Goal: Task Accomplishment & Management: Use online tool/utility

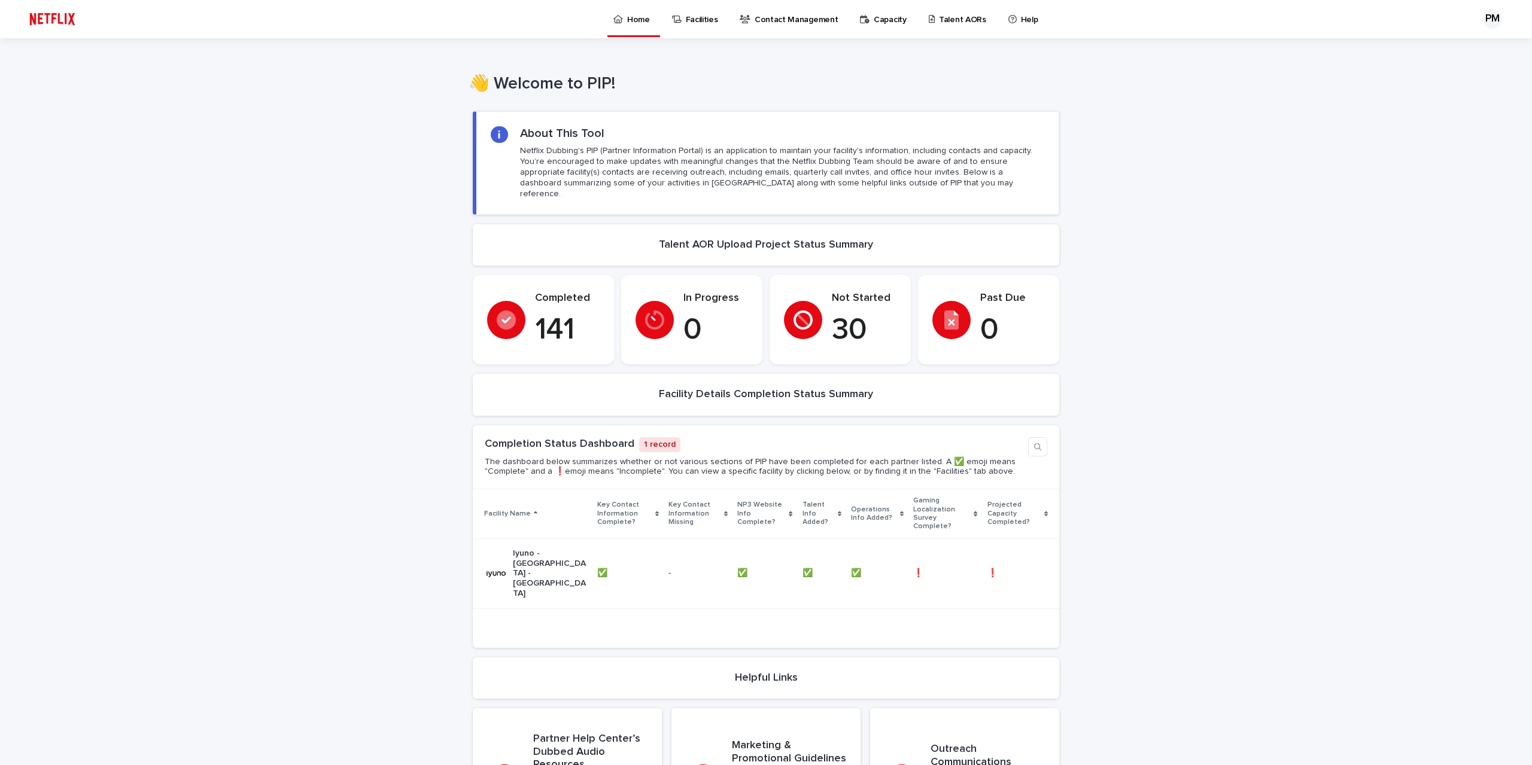
click at [939, 17] on p "Talent AORs" at bounding box center [962, 12] width 47 height 25
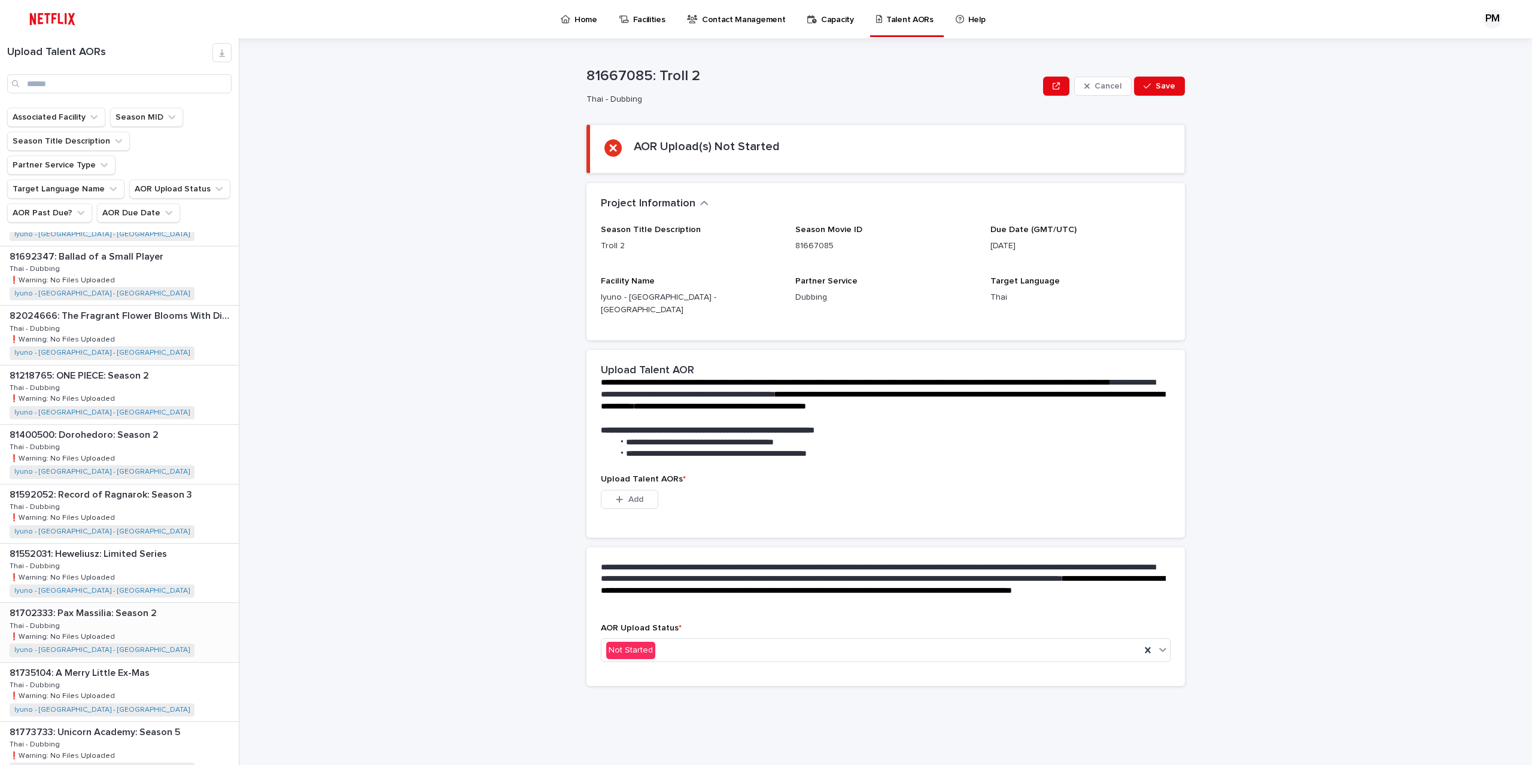
scroll to position [299, 0]
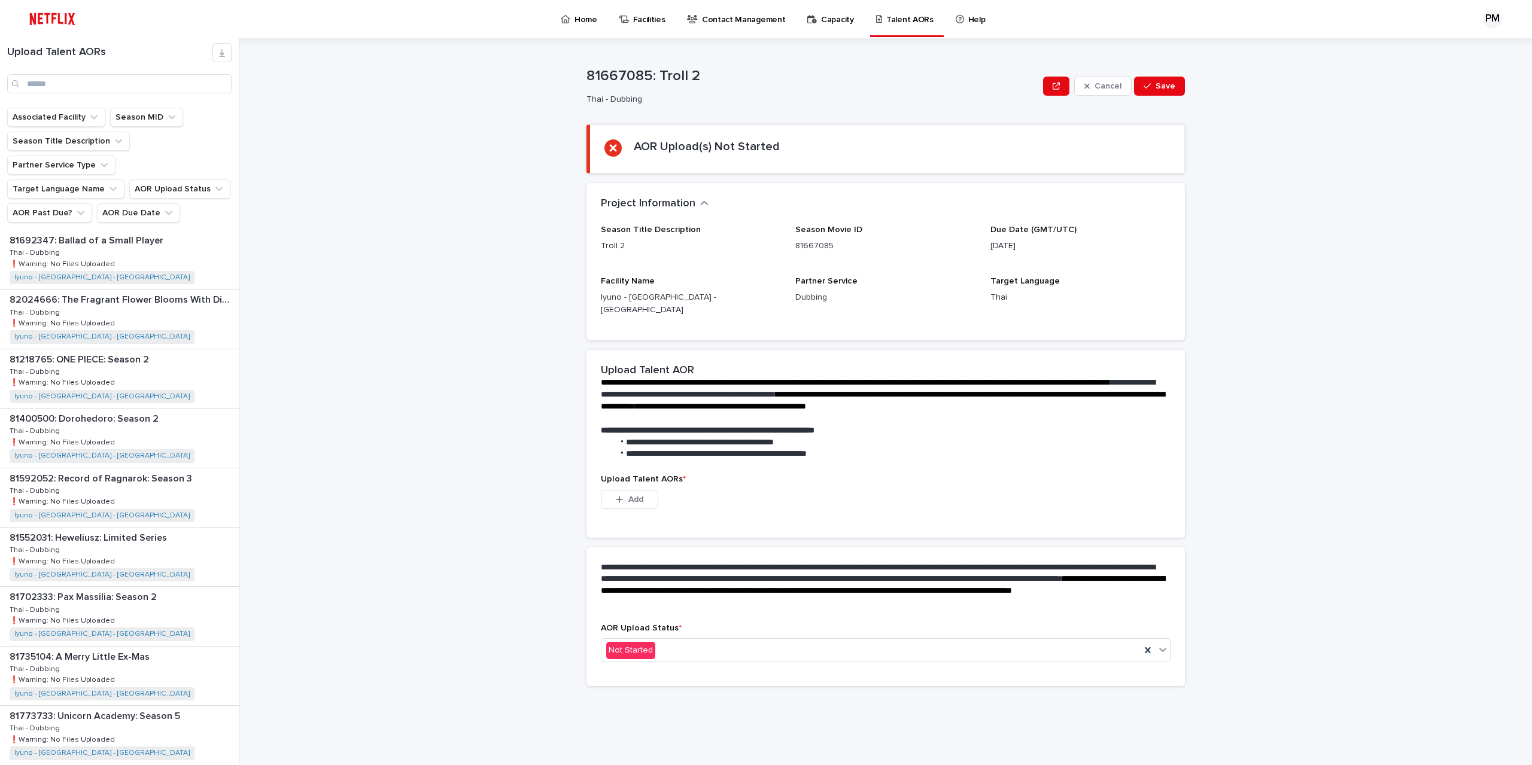
click at [1462, 533] on div "**********" at bounding box center [893, 401] width 1278 height 727
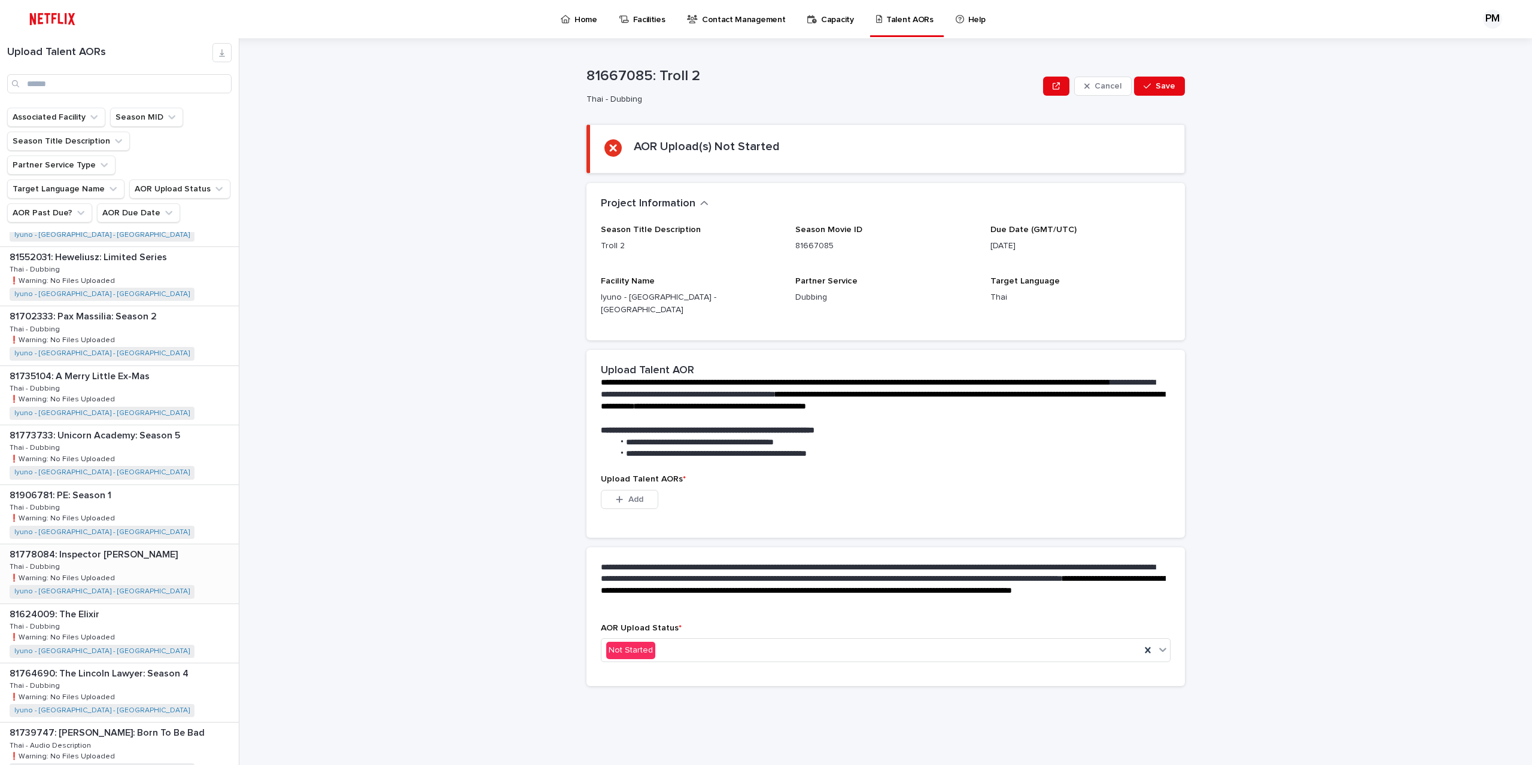
scroll to position [598, 0]
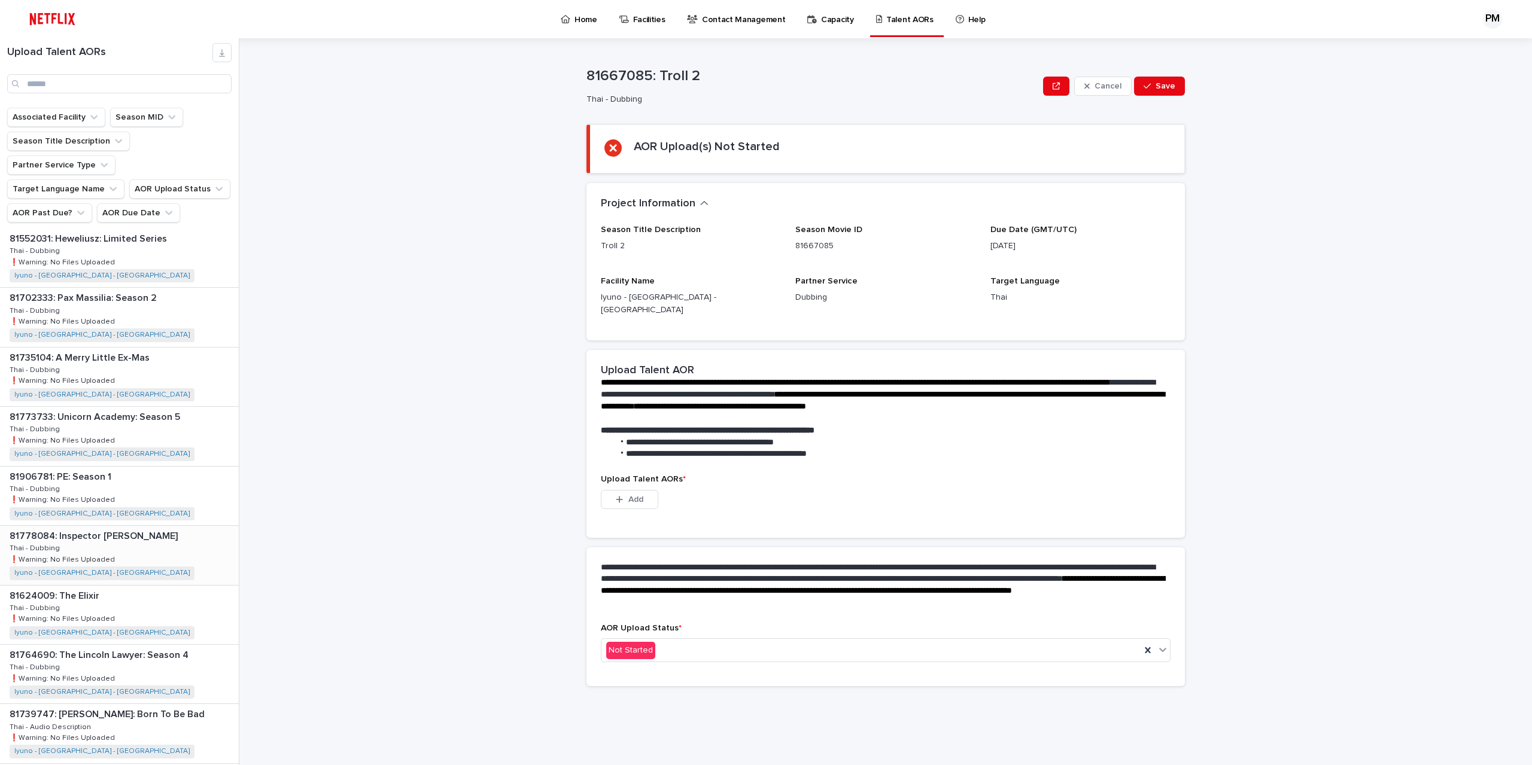
click at [147, 527] on div "81778084: Inspector [PERSON_NAME] 81778084: Inspector [PERSON_NAME] Thai - Dubb…" at bounding box center [119, 555] width 239 height 59
click at [1222, 401] on div "**********" at bounding box center [893, 401] width 1278 height 727
click at [1272, 464] on div "**********" at bounding box center [893, 401] width 1278 height 727
click at [632, 493] on button "Add" at bounding box center [629, 499] width 57 height 19
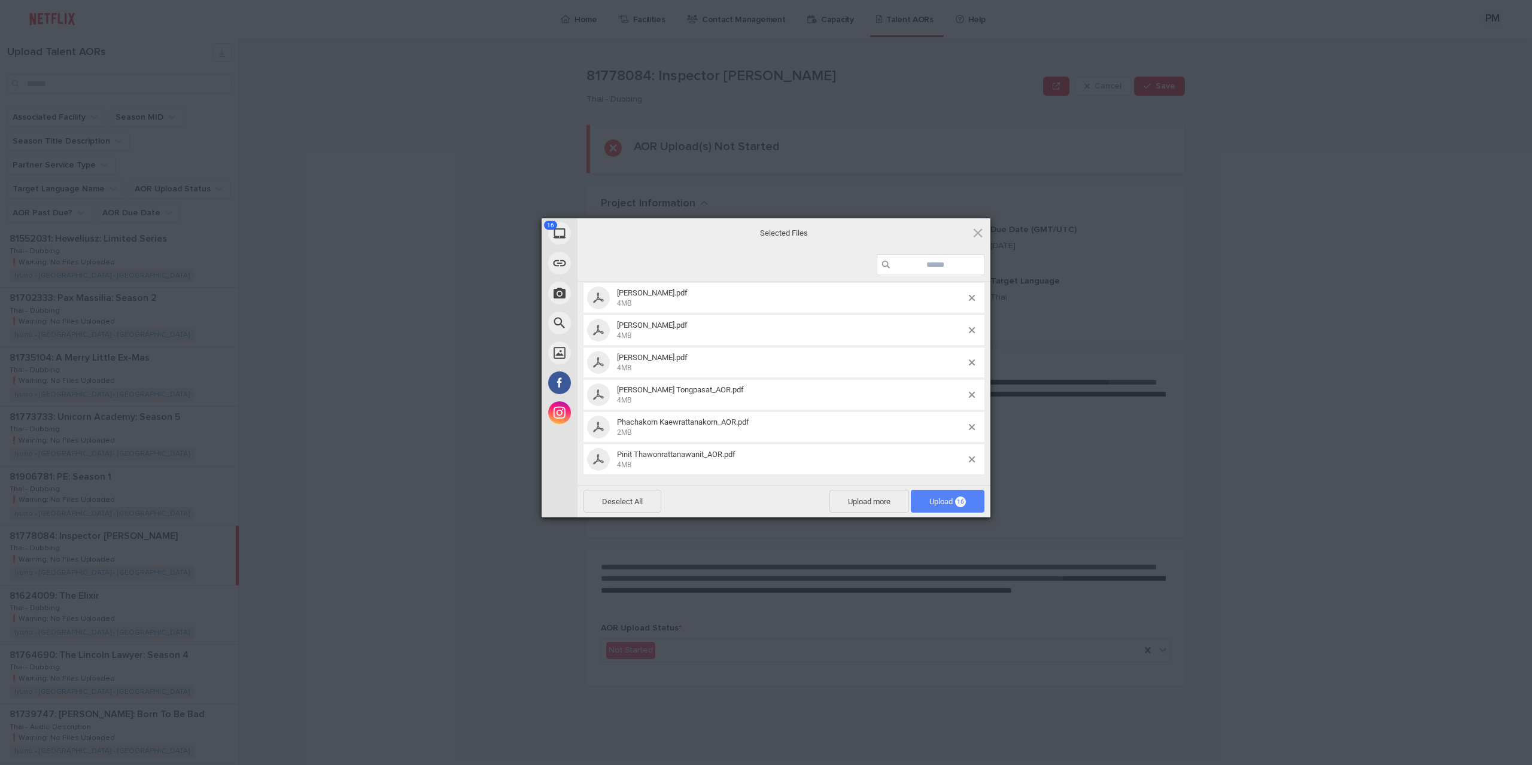
click at [938, 508] on span "Upload 16" at bounding box center [948, 501] width 74 height 23
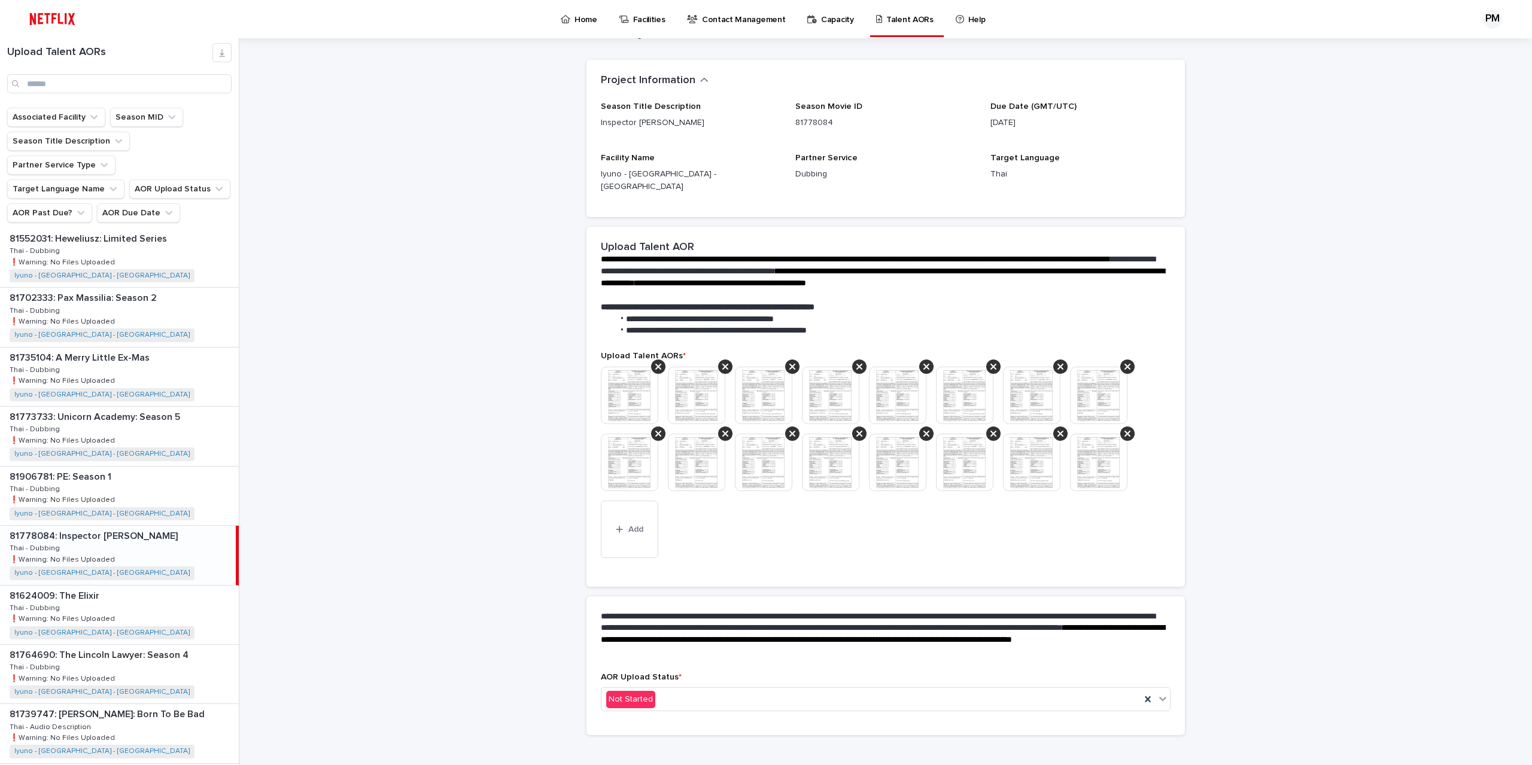
scroll to position [66, 0]
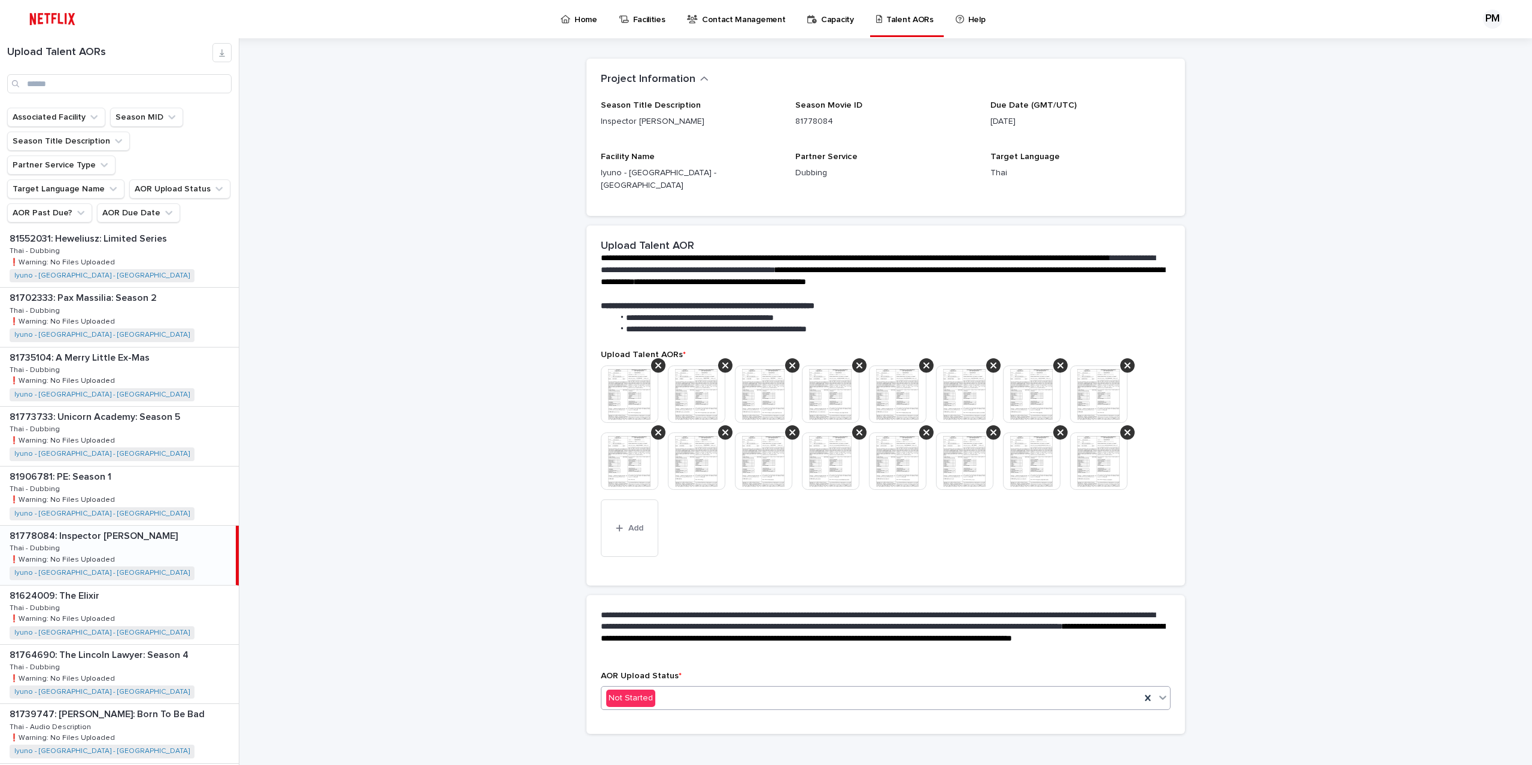
click at [806, 690] on div "Not Started" at bounding box center [870, 699] width 539 height 20
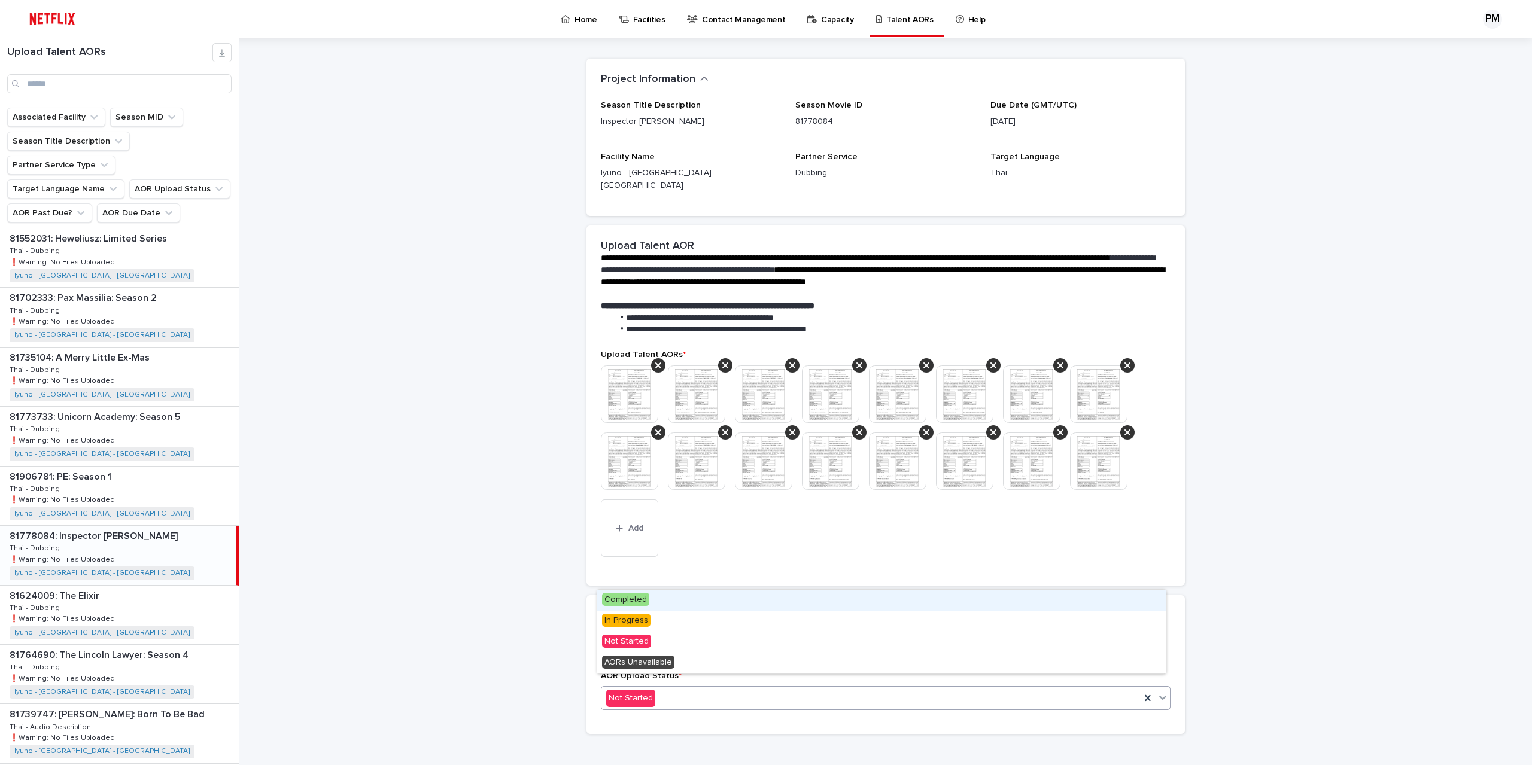
click at [656, 606] on div "Completed" at bounding box center [881, 600] width 569 height 21
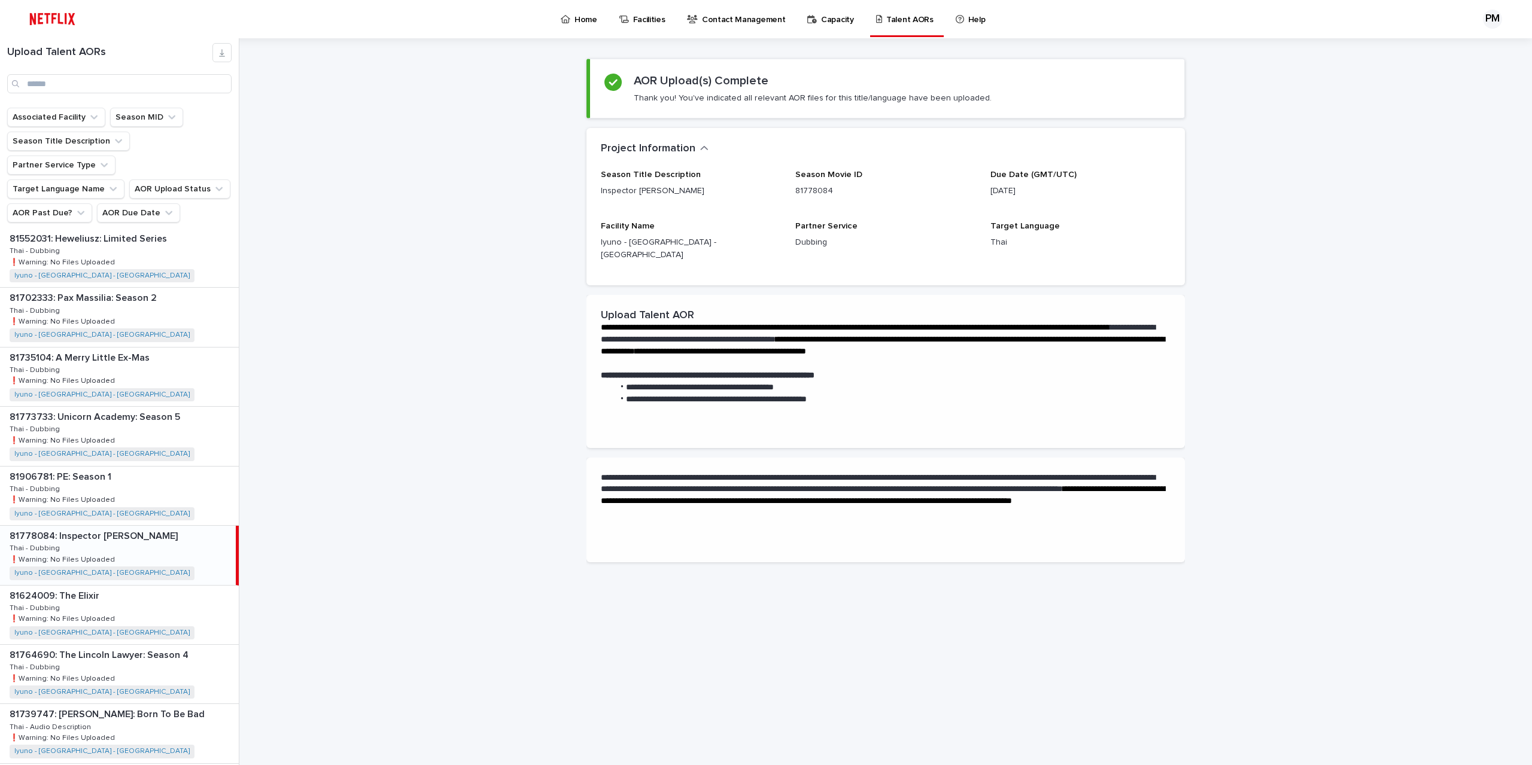
scroll to position [0, 0]
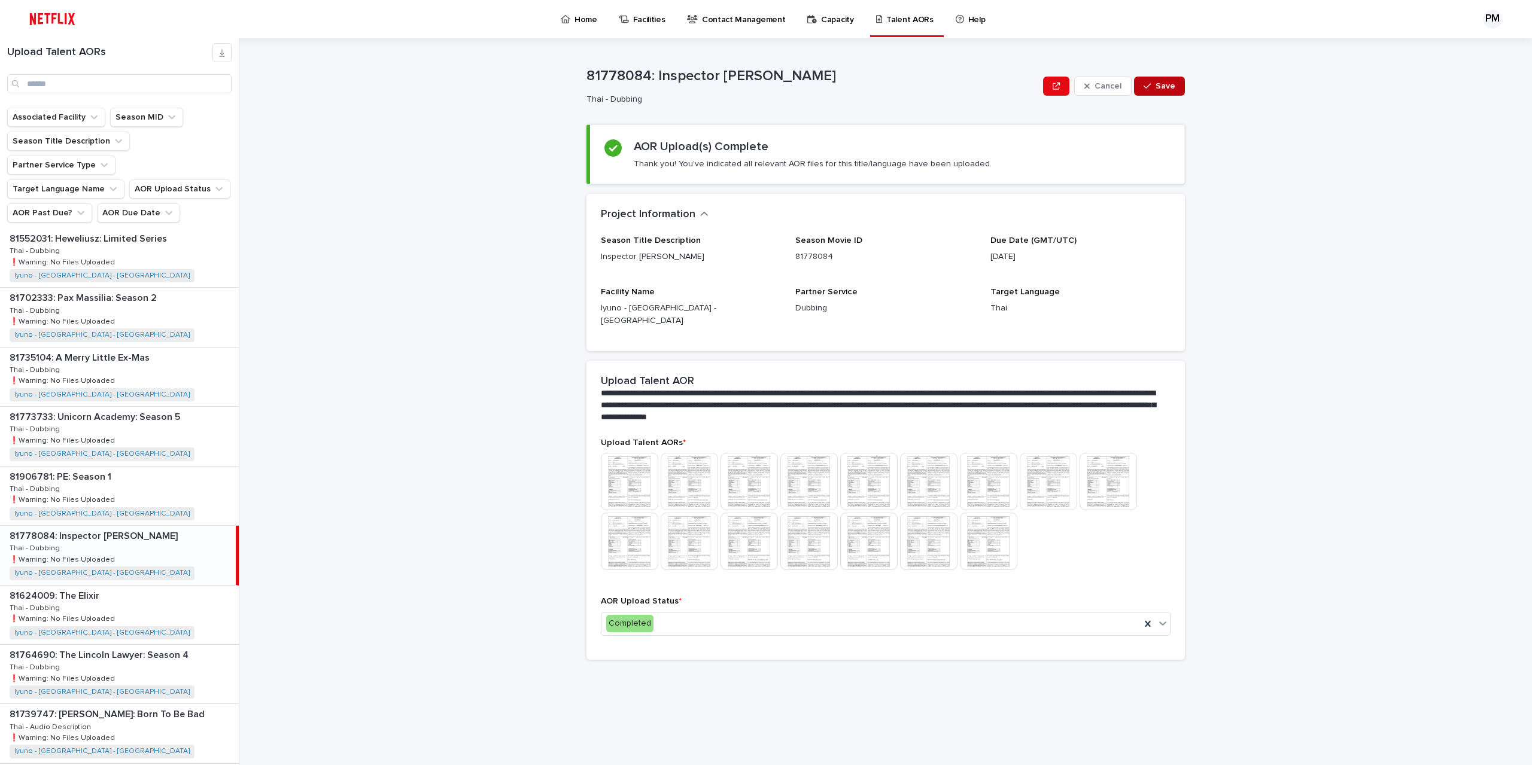
click at [1174, 86] on span "Save" at bounding box center [1166, 86] width 20 height 8
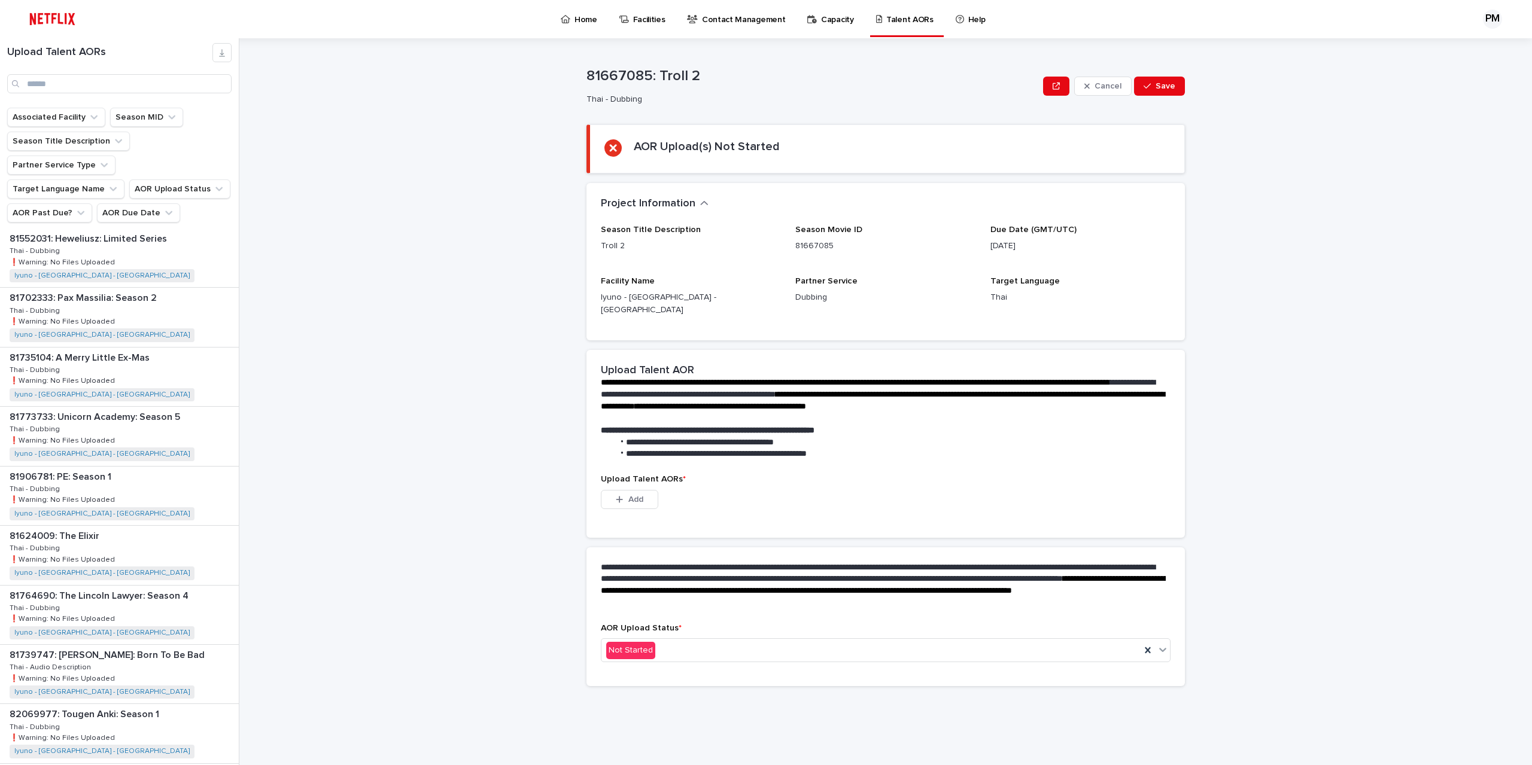
click at [1307, 350] on div "**********" at bounding box center [893, 401] width 1278 height 727
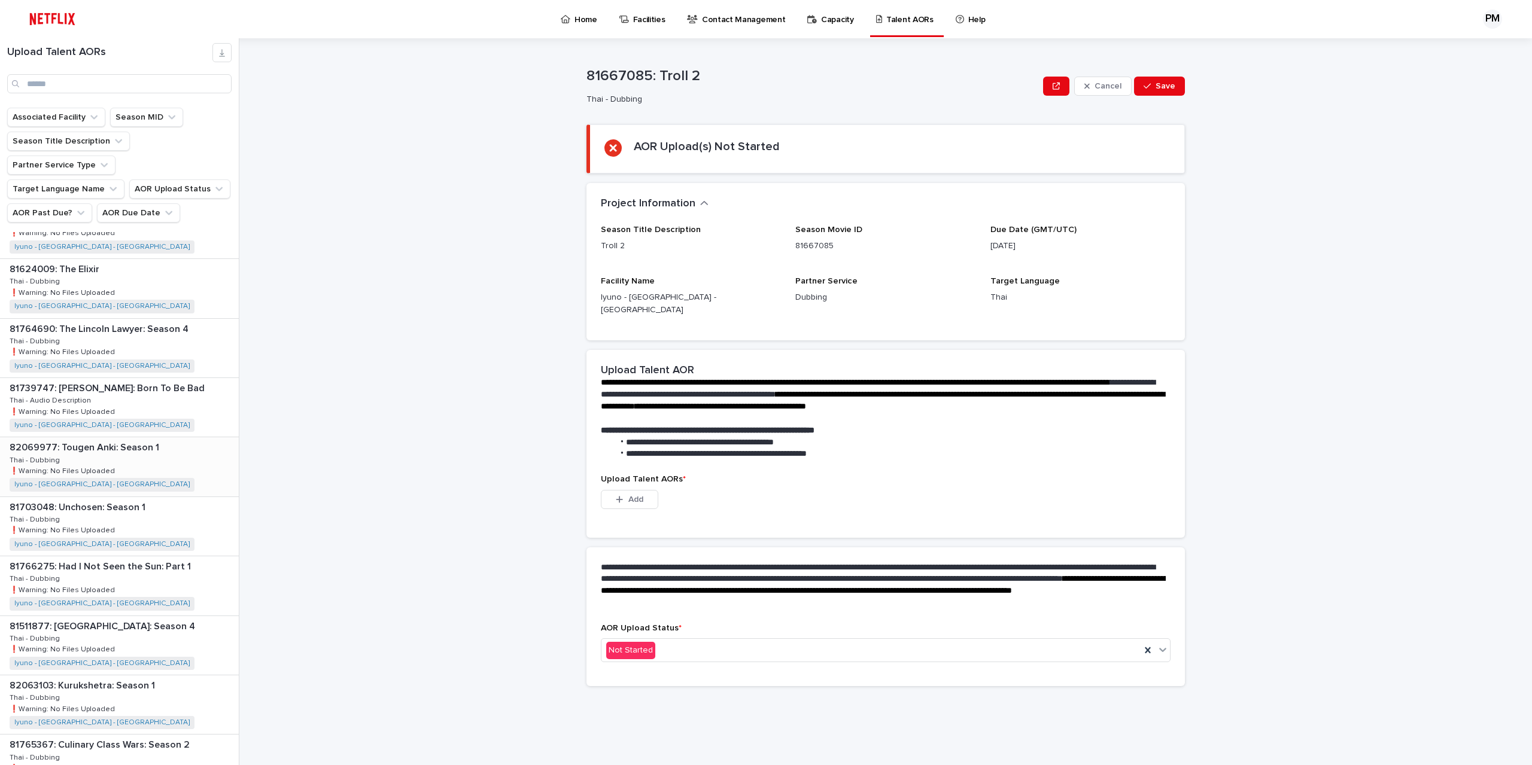
scroll to position [898, 0]
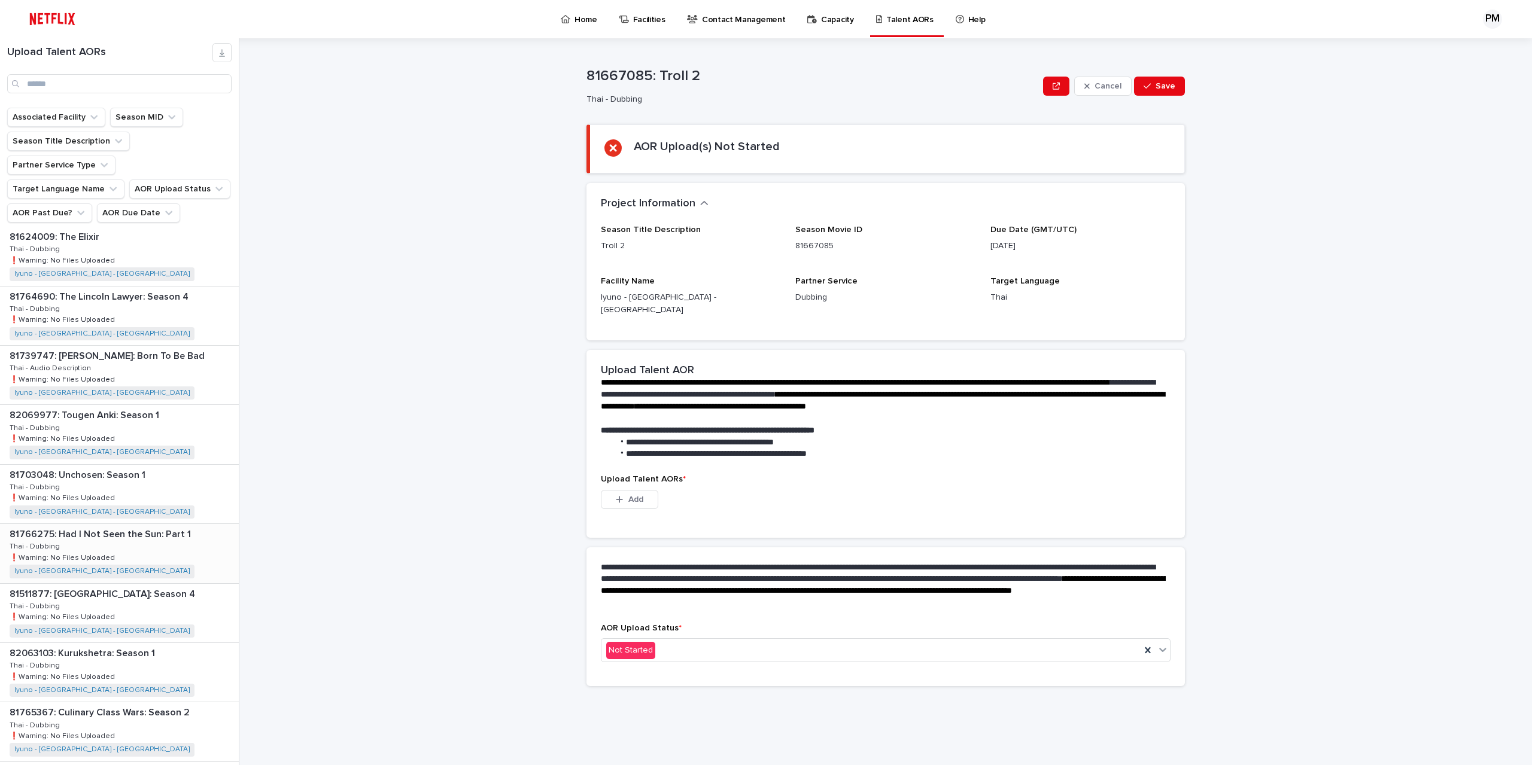
click at [140, 525] on div "81766275: Had I Not Seen the Sun: Part 1 81766275: Had I Not Seen the Sun: Part…" at bounding box center [119, 553] width 239 height 59
click at [1420, 356] on div "**********" at bounding box center [893, 401] width 1278 height 727
click at [627, 493] on button "Add" at bounding box center [629, 499] width 57 height 19
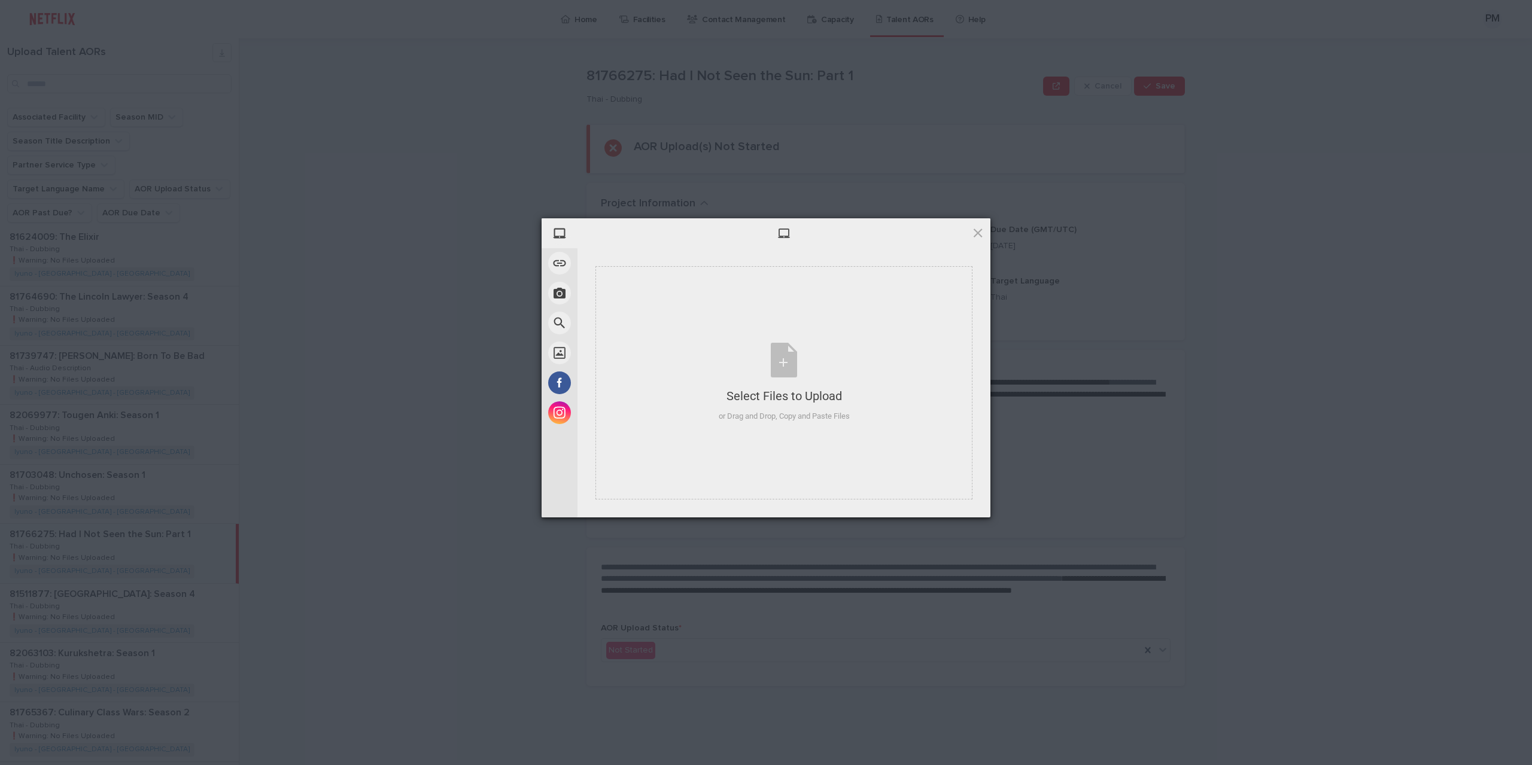
click at [1295, 190] on div "My Device Link (URL) Take Photo Web Search Unsplash Facebook Instagram Select F…" at bounding box center [766, 382] width 1532 height 765
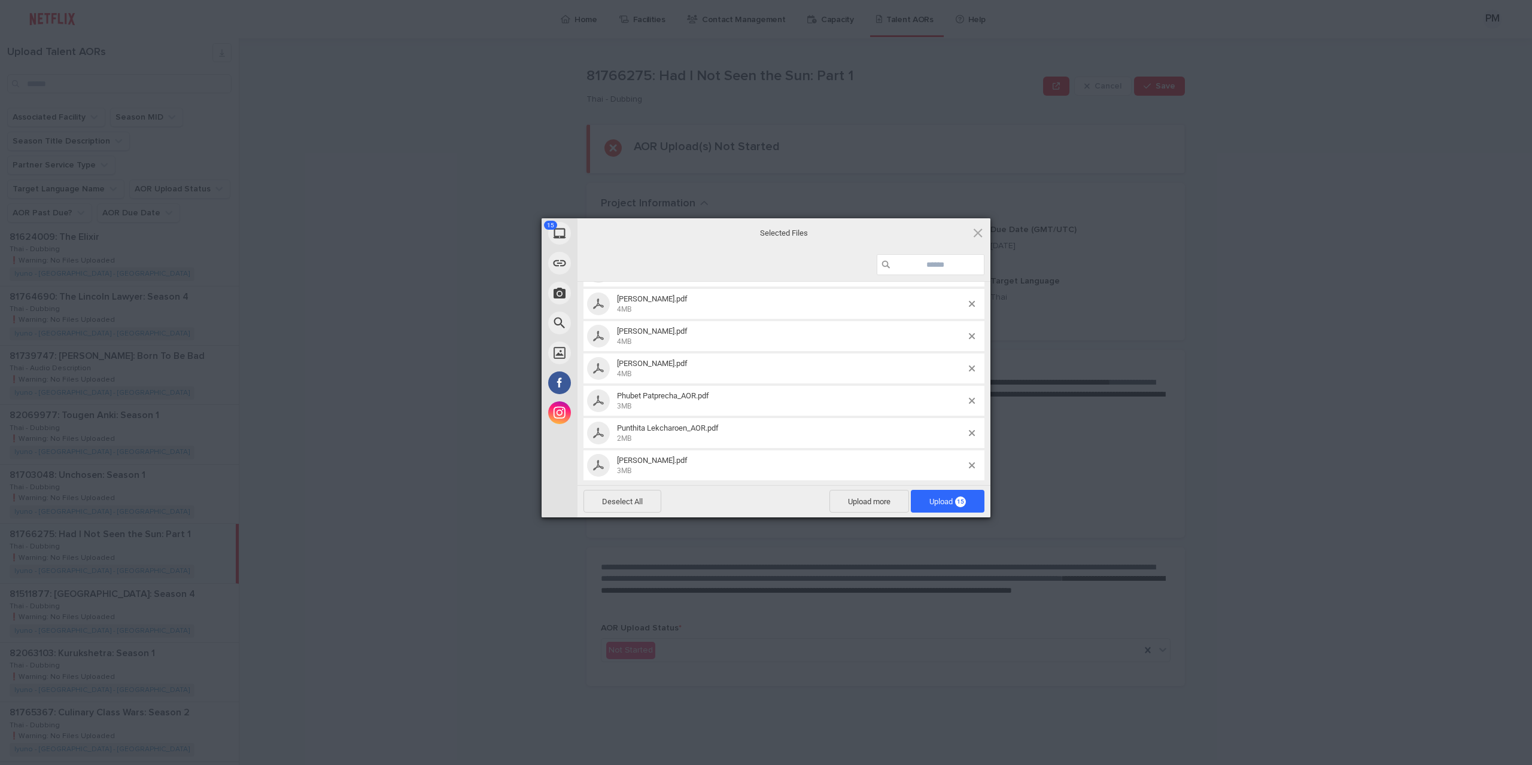
scroll to position [320, 0]
click at [965, 502] on span "15" at bounding box center [960, 502] width 11 height 11
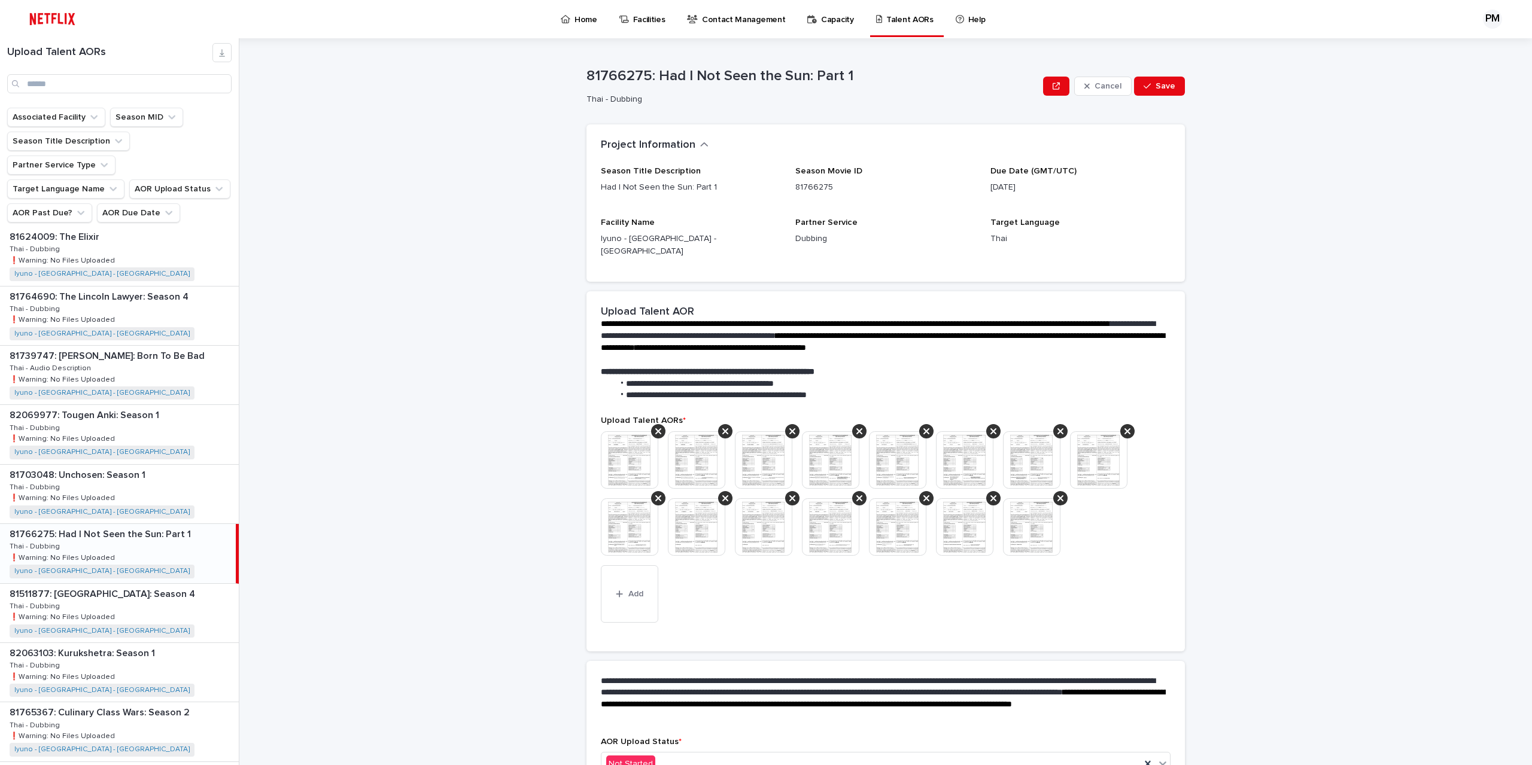
scroll to position [66, 0]
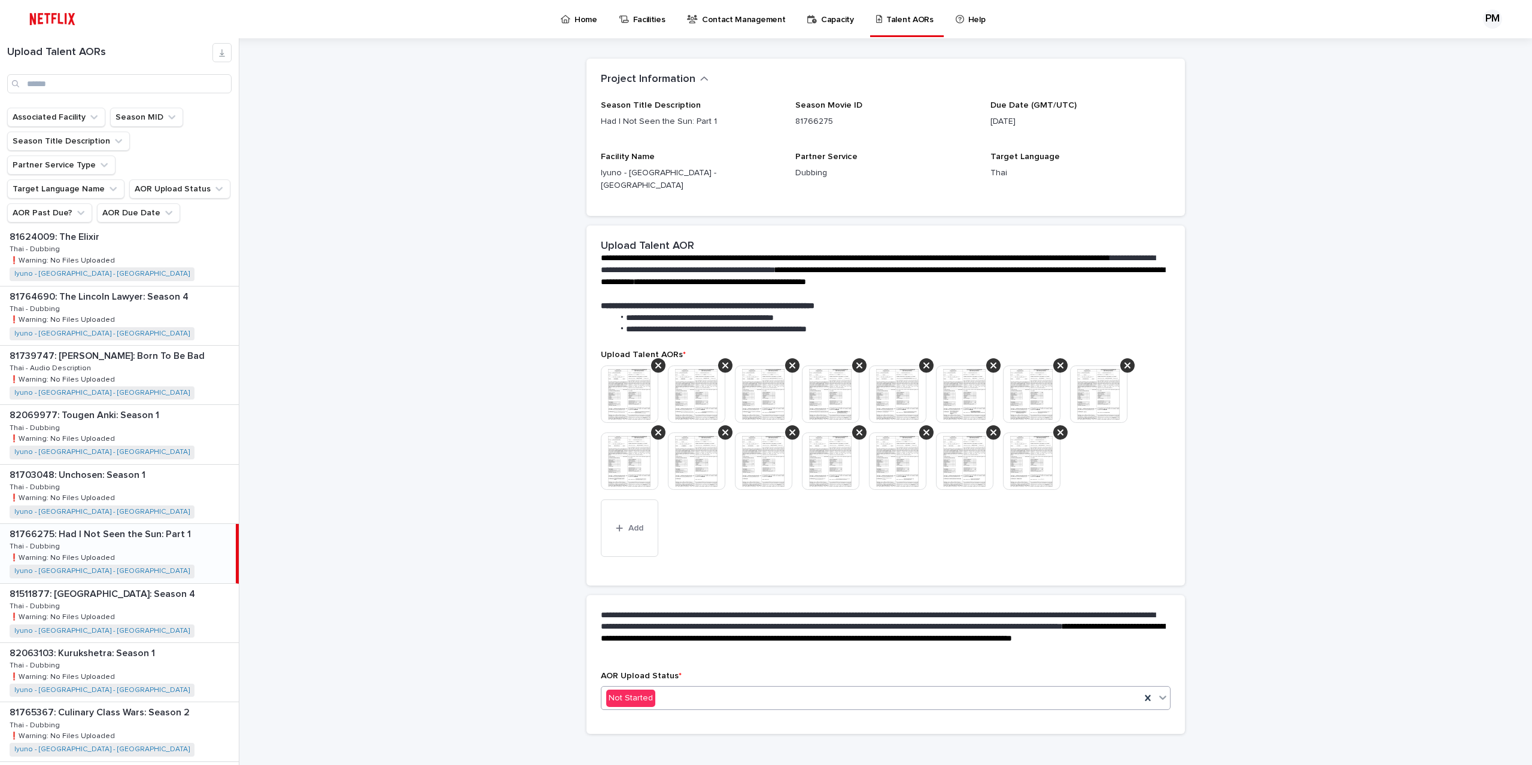
click at [740, 691] on div "Not Started" at bounding box center [870, 699] width 539 height 20
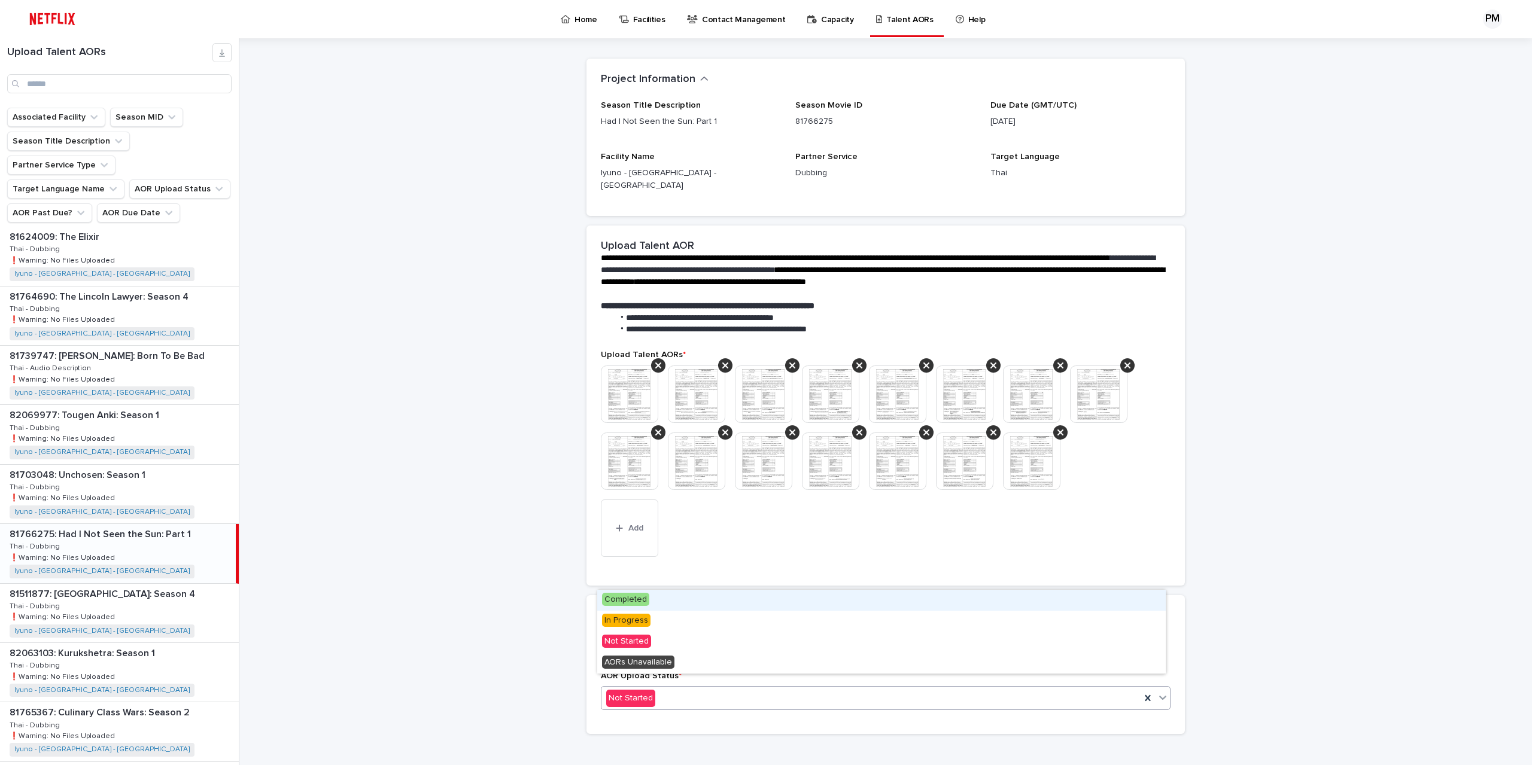
click at [679, 596] on div "Completed" at bounding box center [881, 600] width 569 height 21
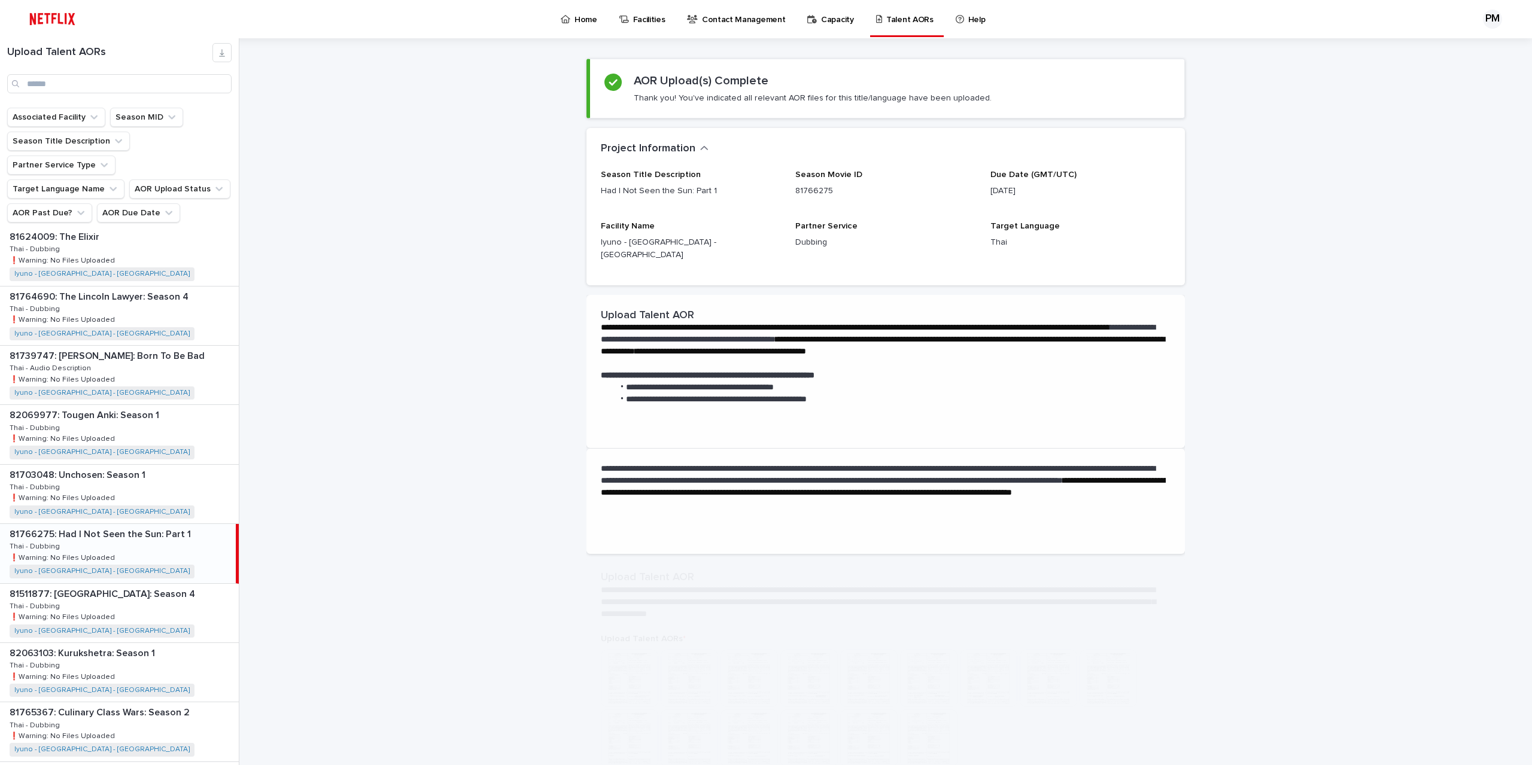
scroll to position [0, 0]
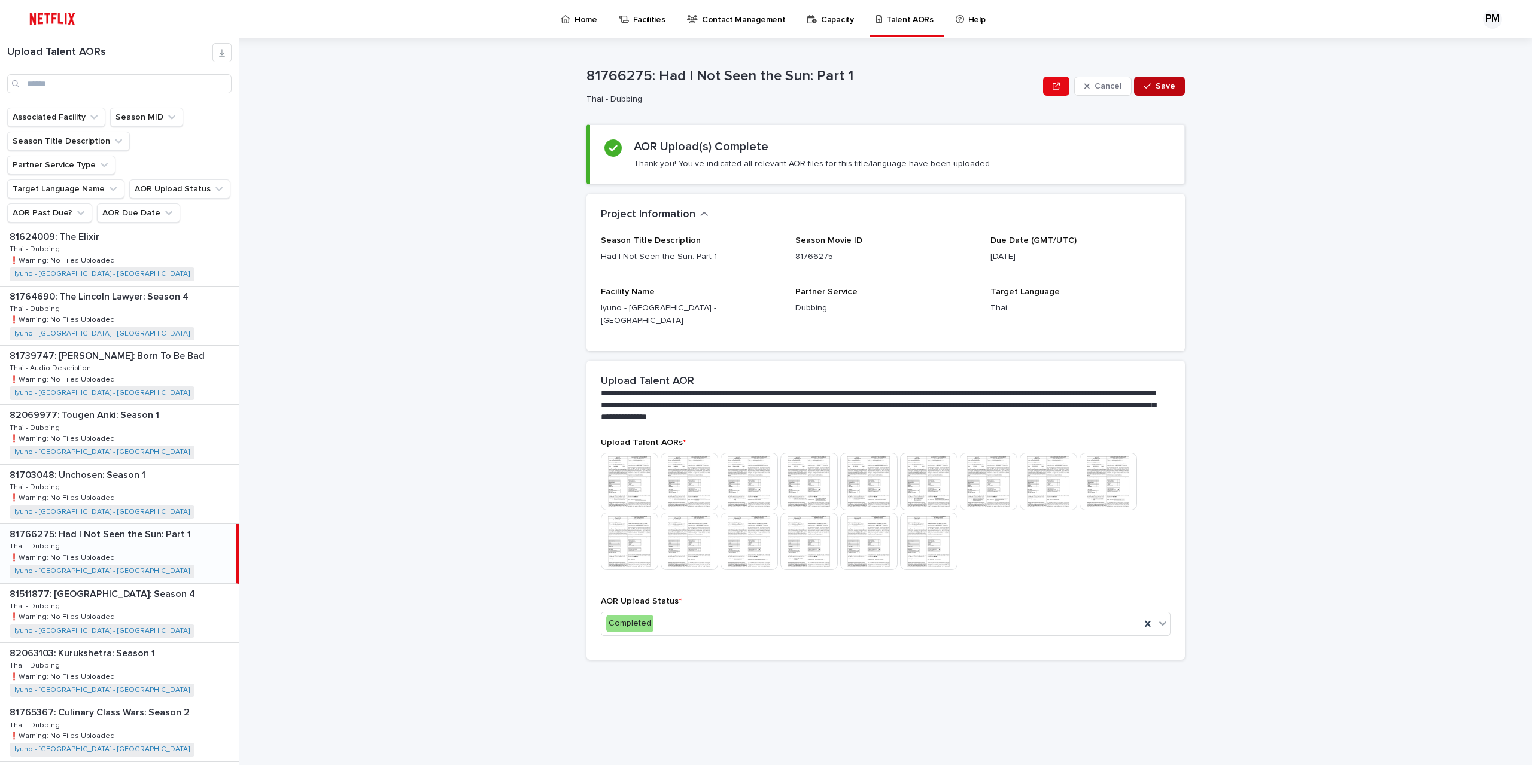
click at [1180, 87] on button "Save" at bounding box center [1159, 86] width 51 height 19
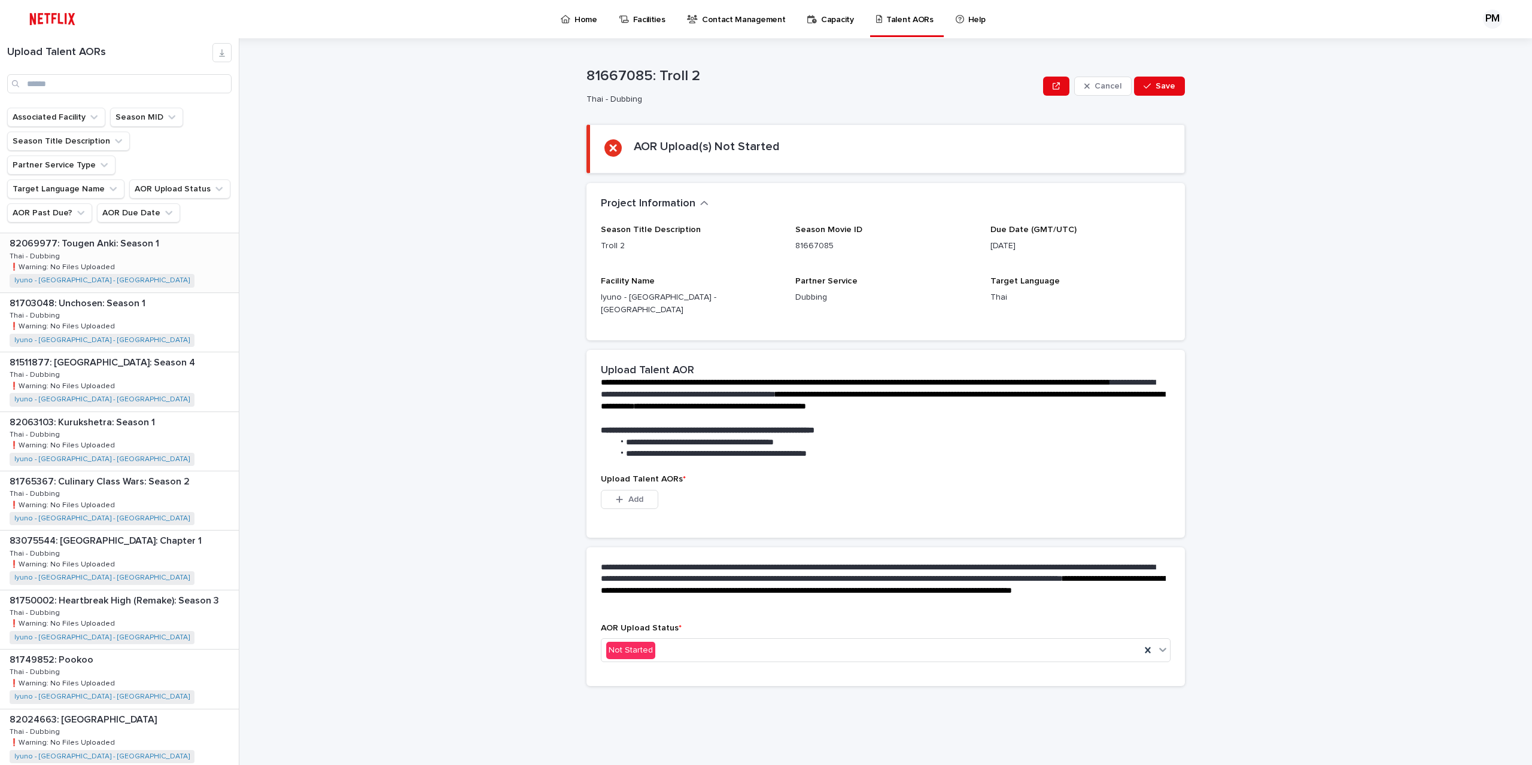
scroll to position [1077, 0]
